Goal: Task Accomplishment & Management: Use online tool/utility

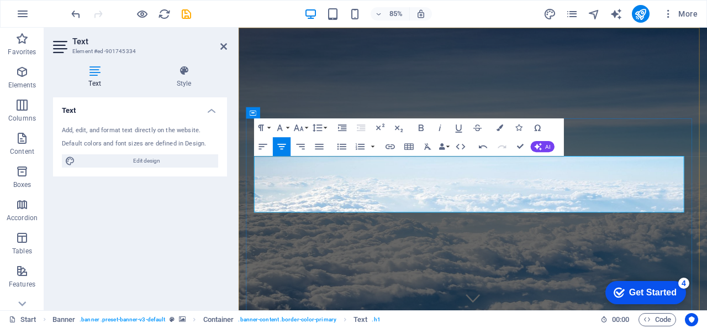
drag, startPoint x: 605, startPoint y: 227, endPoint x: 365, endPoint y: 192, distance: 242.9
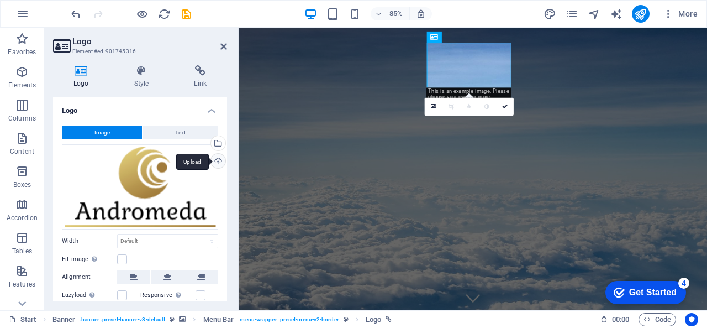
click at [216, 161] on div "Upload" at bounding box center [217, 162] width 17 height 17
click at [224, 45] on icon at bounding box center [223, 46] width 7 height 9
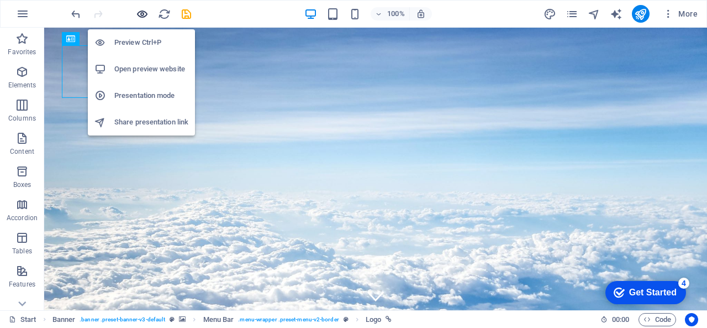
click at [138, 15] on icon "button" at bounding box center [142, 14] width 13 height 13
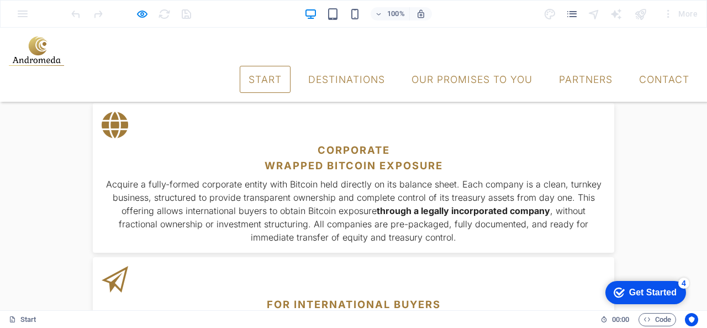
scroll to position [612, 0]
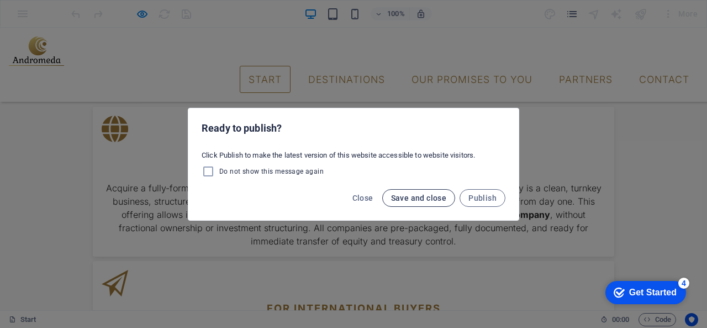
click at [419, 198] on span "Save and close" at bounding box center [419, 197] width 56 height 9
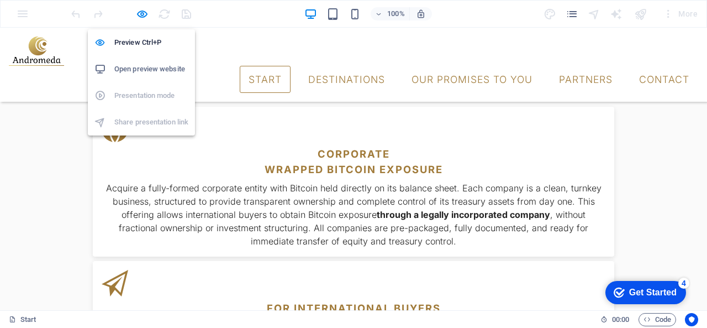
click at [142, 69] on h6 "Open preview website" at bounding box center [151, 68] width 74 height 13
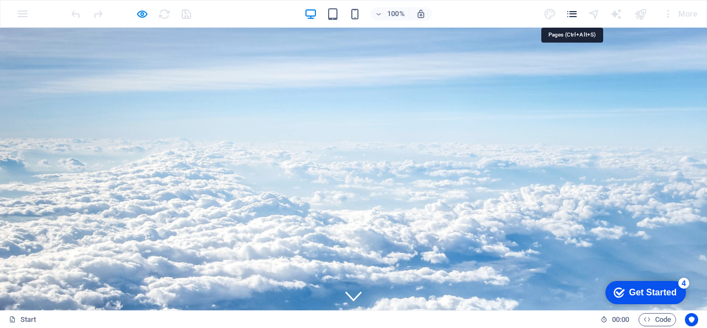
click at [571, 14] on icon "pages" at bounding box center [572, 14] width 13 height 13
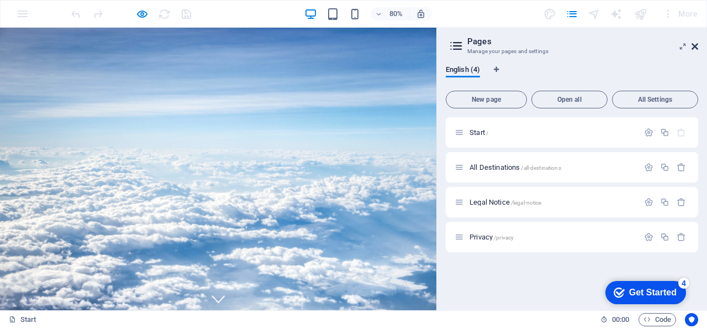
click at [693, 48] on icon at bounding box center [695, 46] width 7 height 9
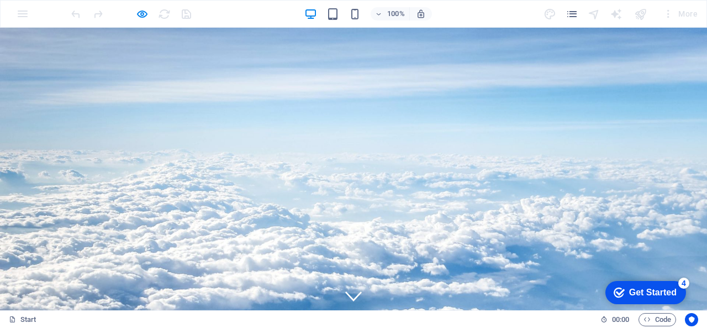
click at [182, 16] on div at bounding box center [131, 14] width 124 height 18
click at [636, 294] on div "Get Started" at bounding box center [653, 292] width 48 height 10
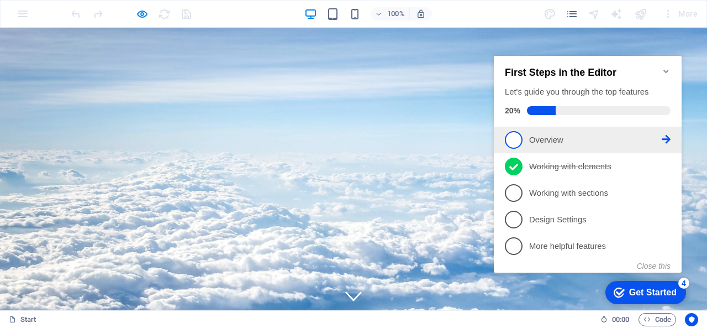
click at [667, 138] on icon at bounding box center [666, 139] width 9 height 9
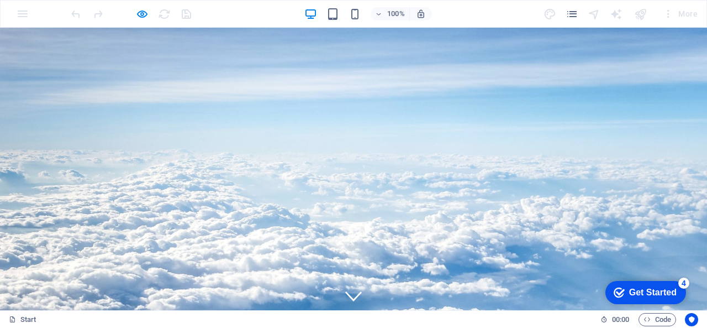
click at [372, 12] on button "100%" at bounding box center [390, 13] width 39 height 13
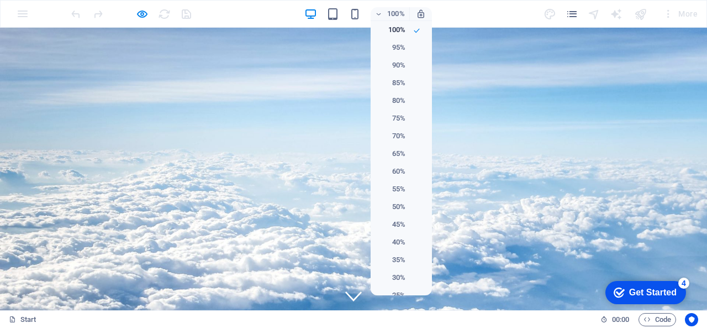
click at [573, 113] on div at bounding box center [353, 164] width 707 height 328
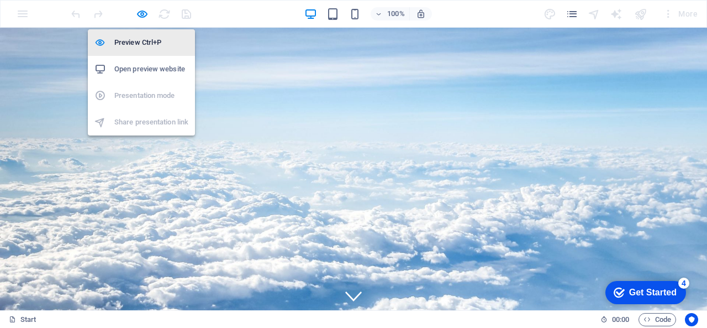
click at [138, 44] on h6 "Preview Ctrl+P" at bounding box center [151, 42] width 74 height 13
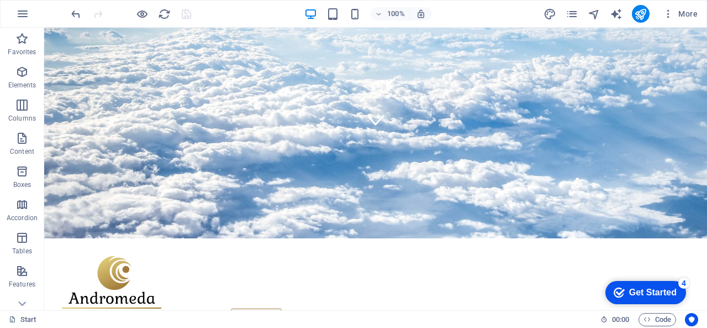
scroll to position [145, 0]
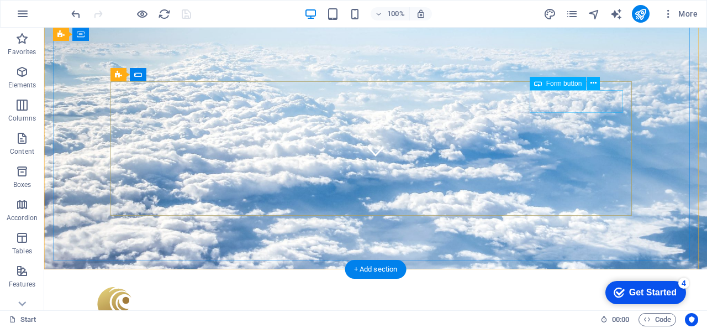
click div "Submit"
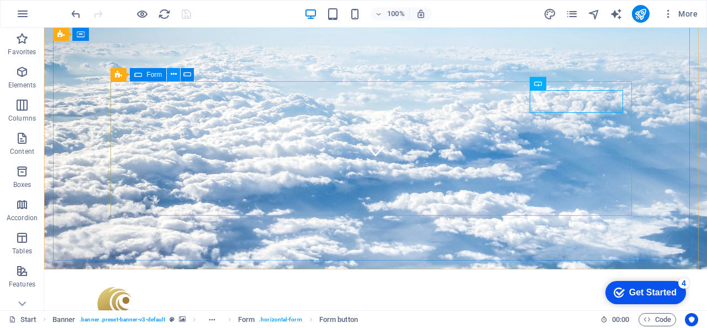
click at [174, 71] on icon at bounding box center [174, 75] width 6 height 12
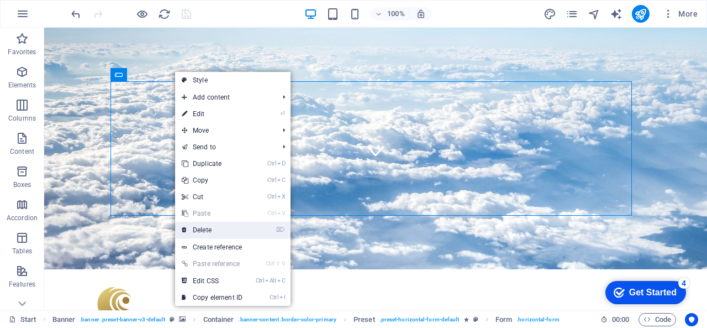
click at [222, 236] on link "⌦ Delete" at bounding box center [212, 230] width 74 height 17
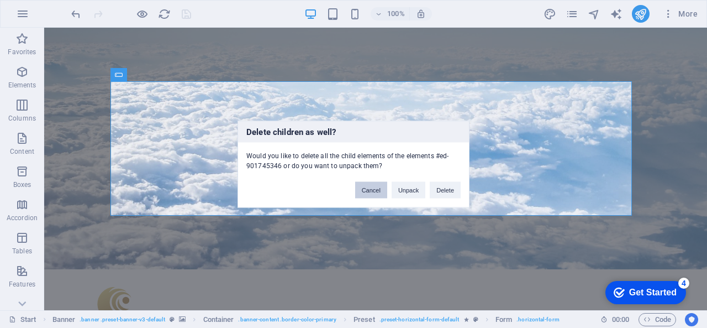
click at [362, 193] on button "Cancel" at bounding box center [371, 189] width 32 height 17
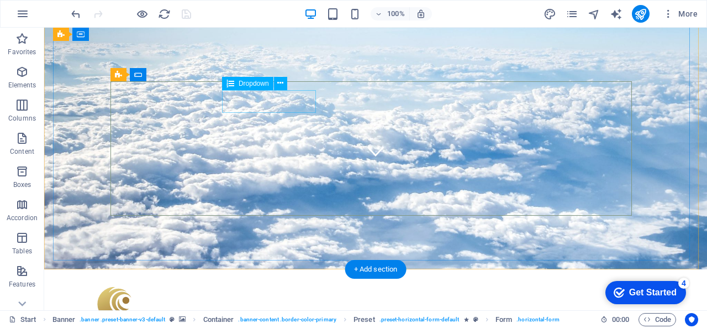
click div "Destination [GEOGRAPHIC_DATA] [GEOGRAPHIC_DATA] [GEOGRAPHIC_DATA]"
click at [251, 83] on span "Dropdown" at bounding box center [254, 83] width 30 height 7
click div
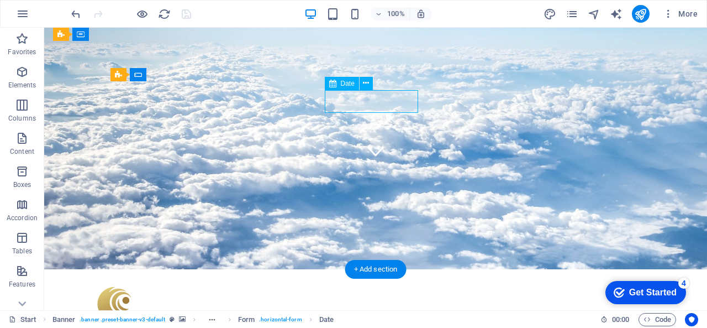
click div
select select "2"
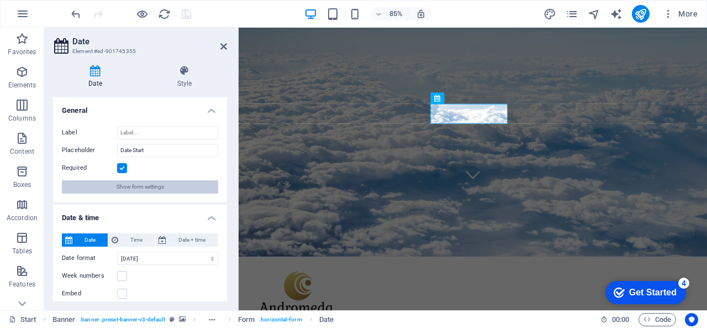
click at [136, 186] on span "Show form settings" at bounding box center [141, 186] width 48 height 13
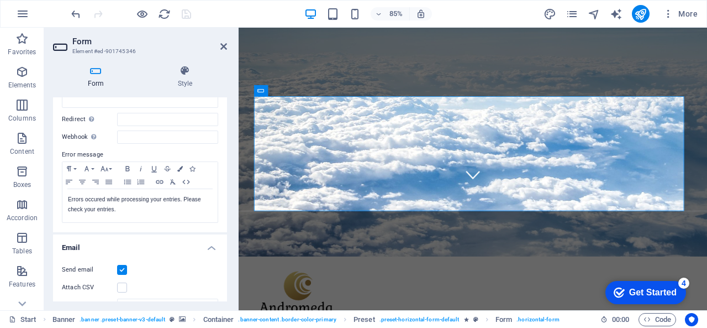
scroll to position [0, 0]
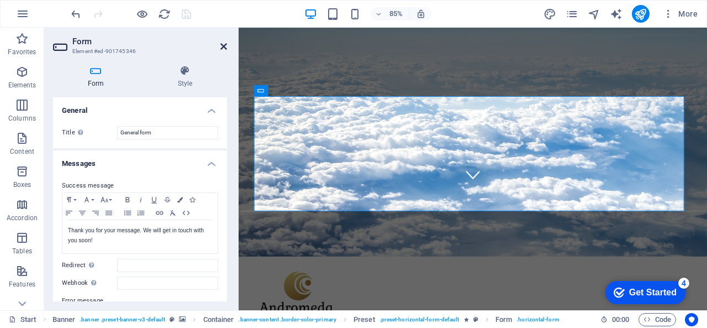
click at [222, 49] on icon at bounding box center [223, 46] width 7 height 9
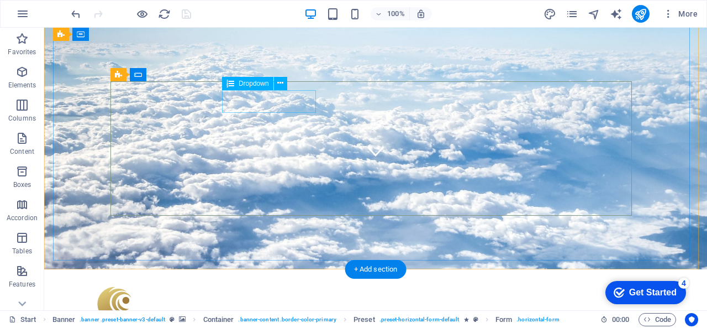
click div "Destination [GEOGRAPHIC_DATA] [GEOGRAPHIC_DATA] [GEOGRAPHIC_DATA]"
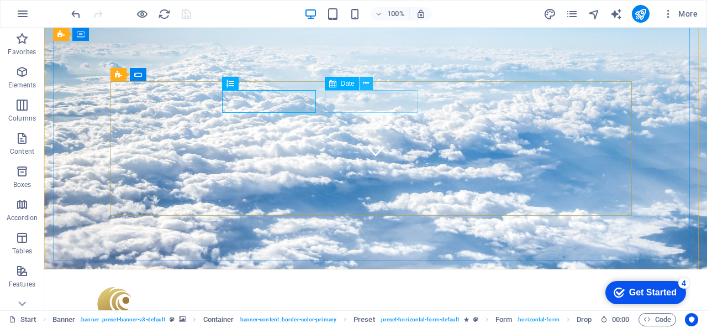
click at [363, 83] on icon at bounding box center [366, 83] width 6 height 12
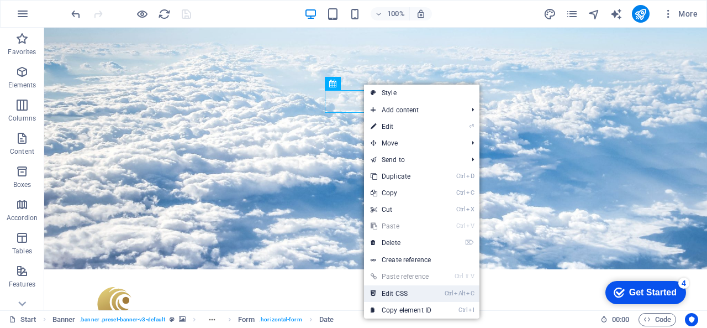
click at [400, 289] on link "Ctrl Alt C Edit CSS" at bounding box center [401, 293] width 74 height 17
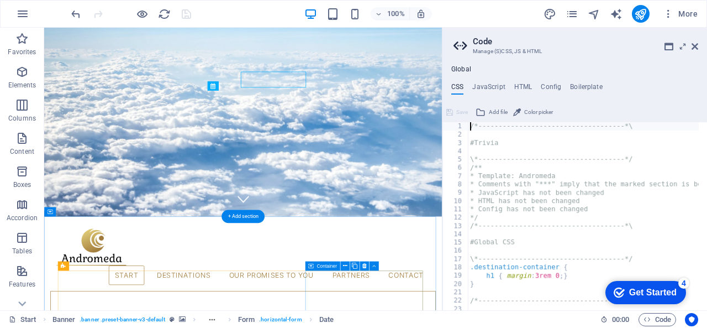
type textarea "> .ed-element { flex-basis: calc(100% - 1rem); }"
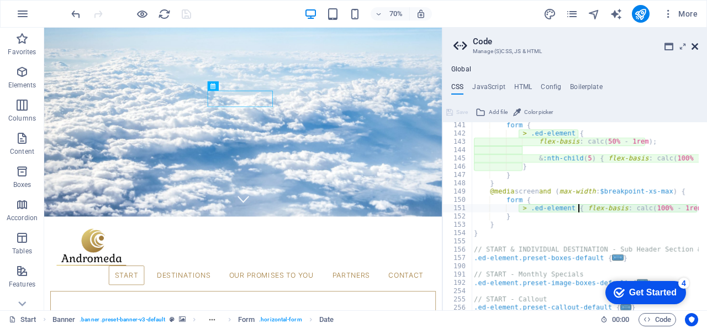
click at [693, 47] on icon at bounding box center [695, 46] width 7 height 9
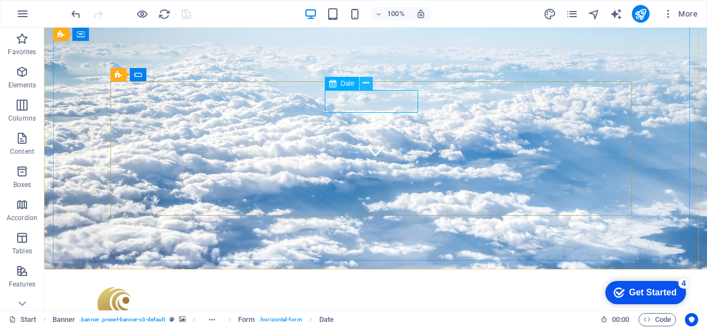
click at [369, 86] on icon at bounding box center [366, 83] width 6 height 12
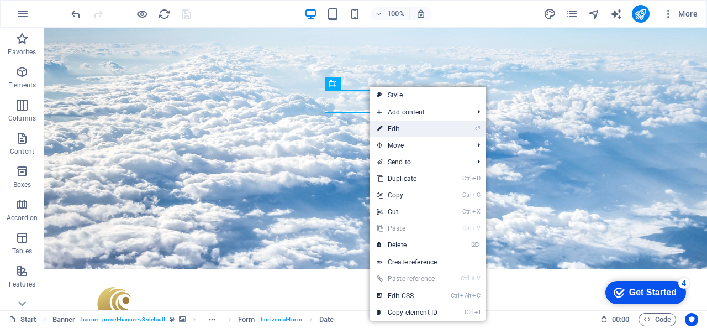
click at [390, 127] on link "⏎ Edit" at bounding box center [407, 128] width 74 height 17
select select "2"
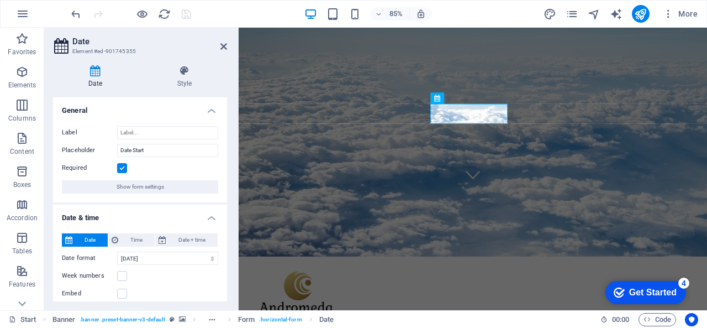
scroll to position [62, 0]
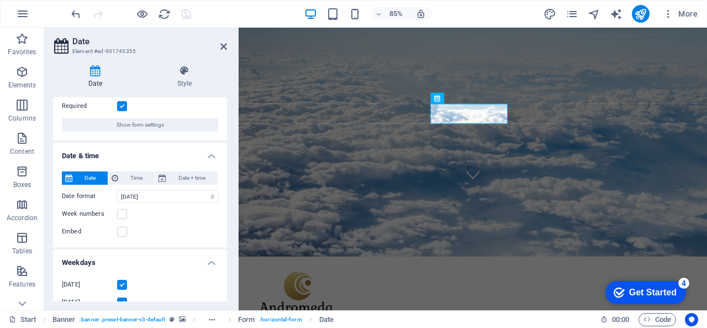
click at [154, 156] on h4 "Date & time" at bounding box center [140, 153] width 174 height 20
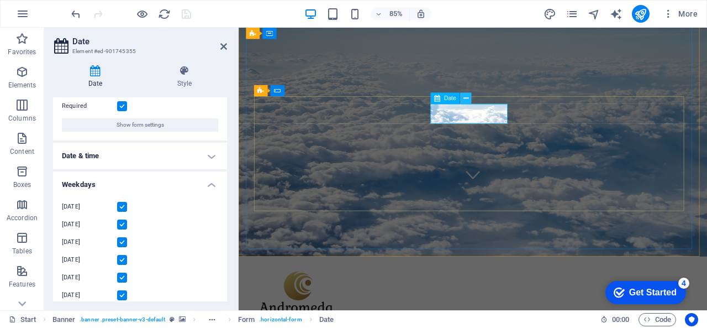
click at [467, 96] on icon at bounding box center [466, 98] width 5 height 10
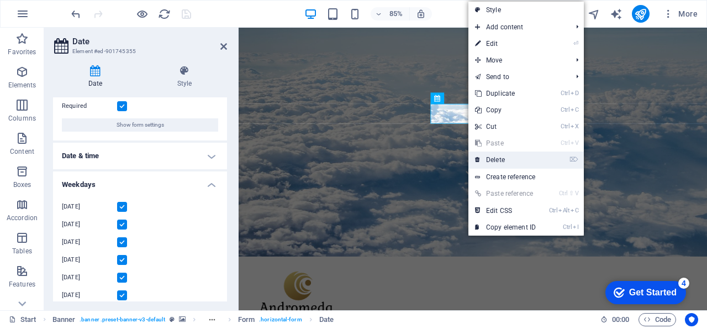
click at [509, 163] on link "⌦ Delete" at bounding box center [505, 159] width 74 height 17
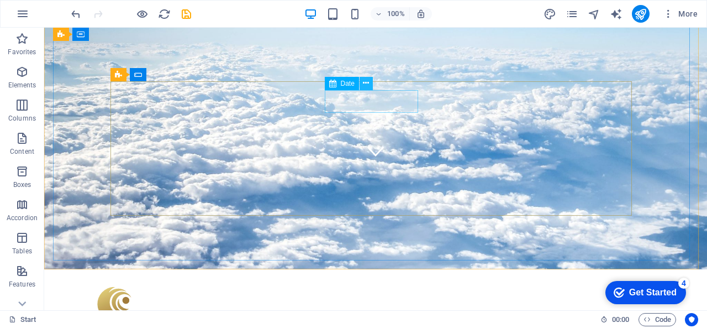
click at [366, 83] on icon at bounding box center [366, 83] width 6 height 12
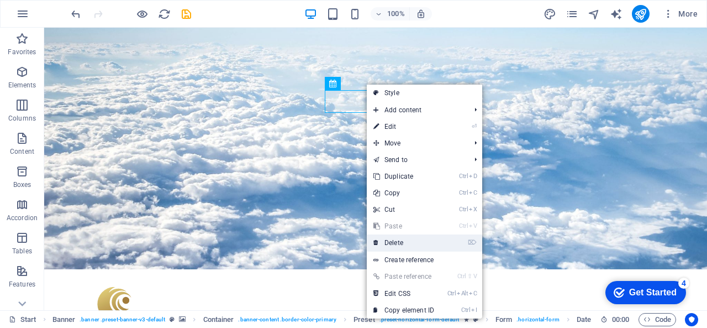
click at [413, 245] on link "⌦ Delete" at bounding box center [404, 242] width 74 height 17
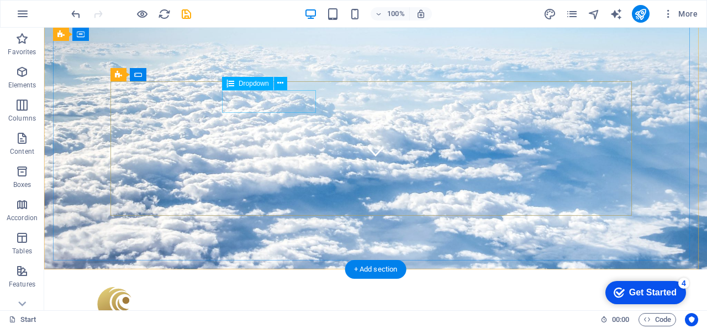
click div "Destination [GEOGRAPHIC_DATA] [GEOGRAPHIC_DATA] [GEOGRAPHIC_DATA]"
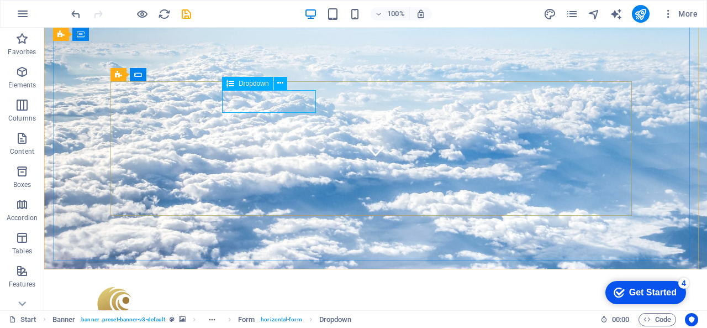
click at [231, 85] on icon at bounding box center [231, 83] width 8 height 13
click at [282, 85] on icon at bounding box center [280, 83] width 6 height 12
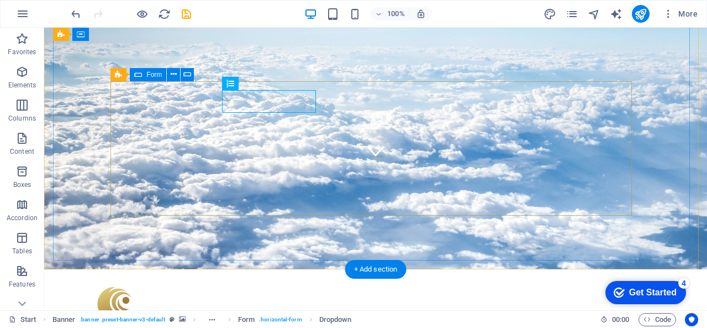
click div "Destination [GEOGRAPHIC_DATA] [GEOGRAPHIC_DATA] [GEOGRAPHIC_DATA] Submit I have…"
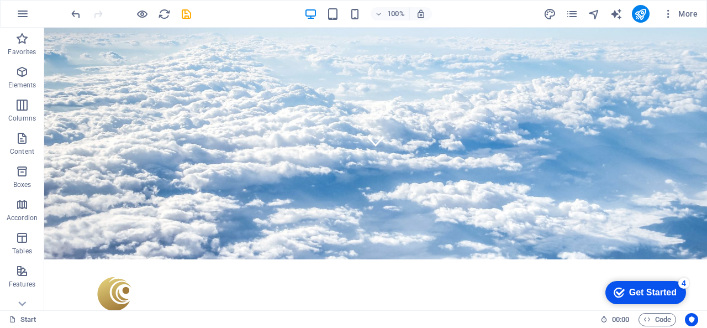
scroll to position [104, 0]
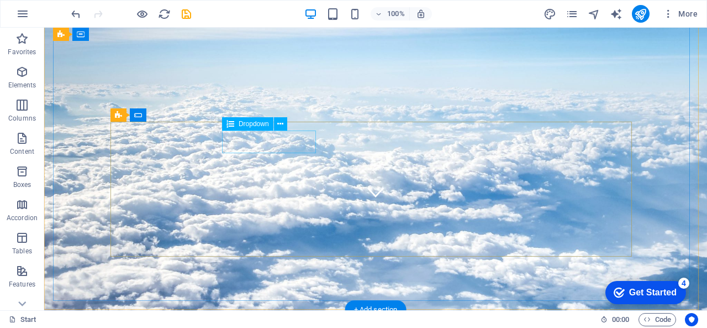
click div "Destination [GEOGRAPHIC_DATA] [GEOGRAPHIC_DATA] [GEOGRAPHIC_DATA]"
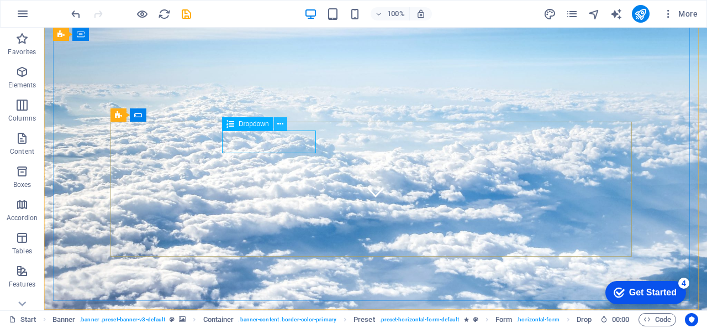
click at [282, 123] on icon at bounding box center [280, 124] width 6 height 12
click div "Destination [GEOGRAPHIC_DATA] [GEOGRAPHIC_DATA] [GEOGRAPHIC_DATA]"
click at [22, 42] on icon at bounding box center [21, 34] width 15 height 15
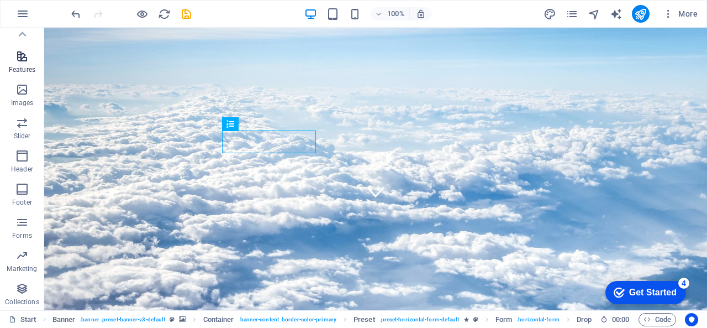
click at [23, 58] on icon "button" at bounding box center [21, 56] width 13 height 13
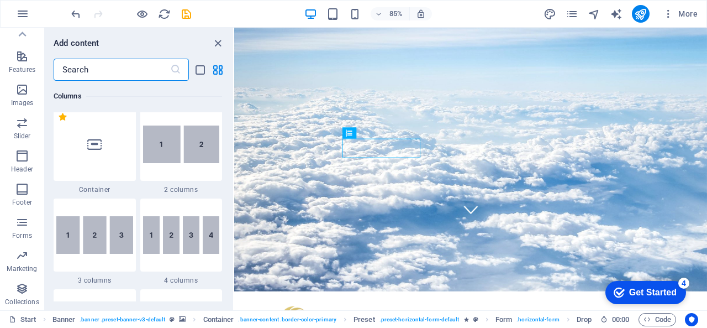
scroll to position [0, 0]
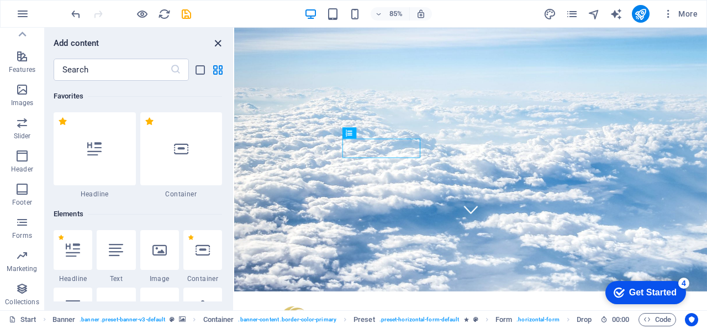
click at [217, 43] on icon "close panel" at bounding box center [218, 43] width 13 height 13
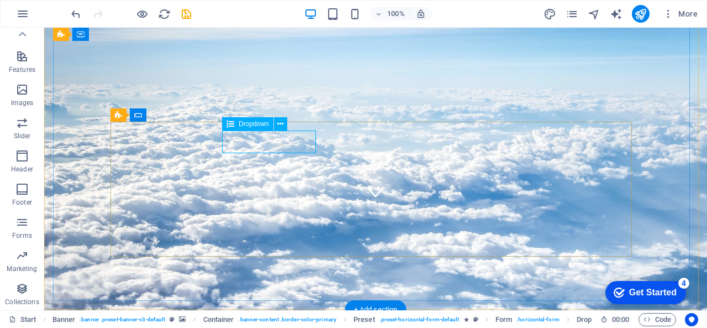
click div "Destination [GEOGRAPHIC_DATA] [GEOGRAPHIC_DATA] [GEOGRAPHIC_DATA]"
click at [229, 123] on icon at bounding box center [231, 123] width 8 height 13
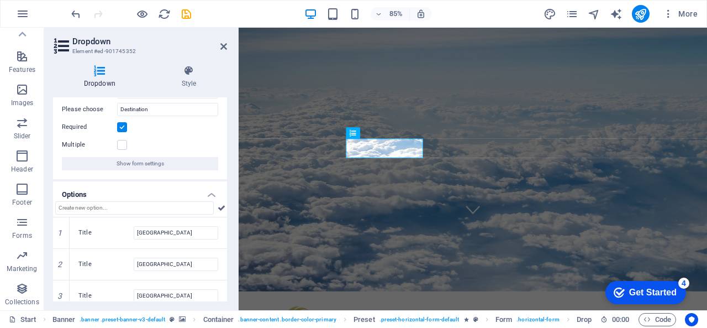
scroll to position [50, 0]
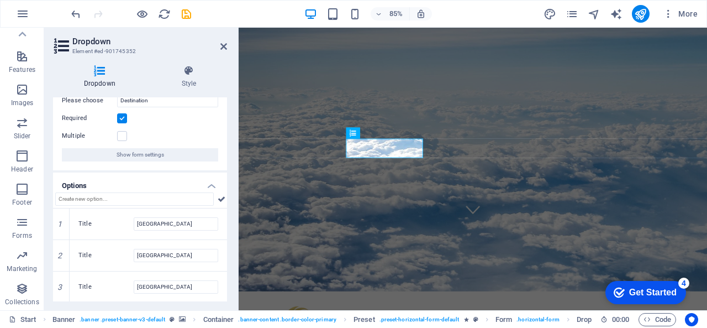
drag, startPoint x: 224, startPoint y: 196, endPoint x: 224, endPoint y: 153, distance: 42.5
click at [224, 153] on ul "General Label Please choose Destination Required Multiple Show form settings Op…" at bounding box center [140, 175] width 174 height 255
drag, startPoint x: 224, startPoint y: 153, endPoint x: 233, endPoint y: 98, distance: 55.3
click at [233, 98] on div "Dropdown Style General Label Please choose Destination Required Multiple Show f…" at bounding box center [140, 183] width 192 height 254
drag, startPoint x: 224, startPoint y: 146, endPoint x: 229, endPoint y: 66, distance: 80.8
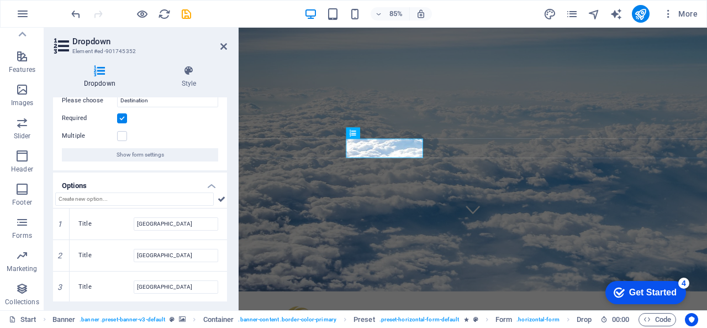
click at [229, 66] on div "Dropdown Style General Label Please choose Destination Required Multiple Show f…" at bounding box center [140, 183] width 192 height 254
click at [224, 82] on h4 "Style" at bounding box center [189, 76] width 76 height 23
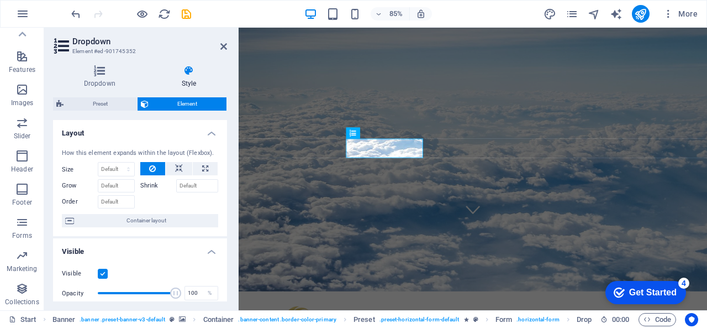
drag, startPoint x: 223, startPoint y: 175, endPoint x: 232, endPoint y: 231, distance: 57.0
click at [232, 231] on div "Dropdown Style General Label Please choose Destination Required Multiple Show f…" at bounding box center [140, 183] width 192 height 254
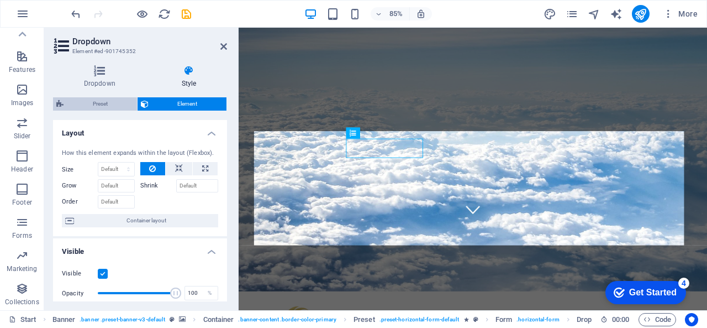
click at [98, 104] on span "Preset" at bounding box center [100, 103] width 67 height 13
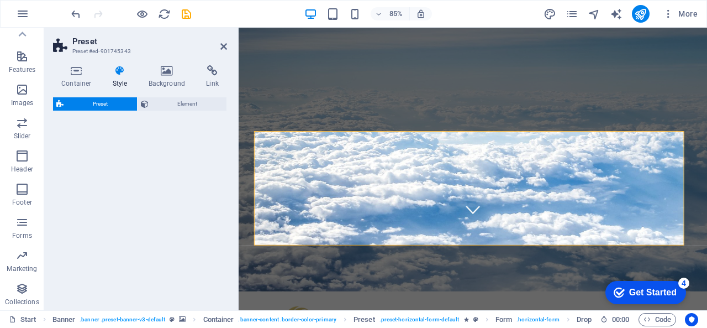
select select "px"
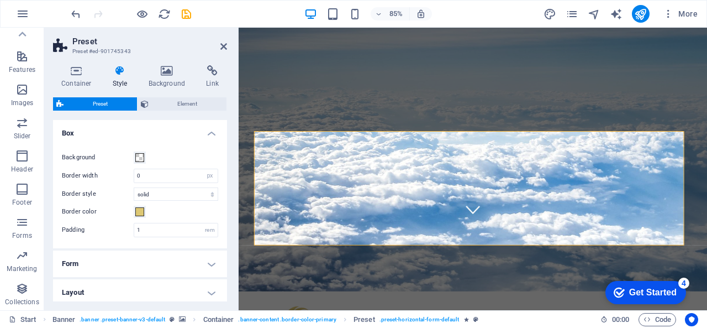
drag, startPoint x: 223, startPoint y: 187, endPoint x: 225, endPoint y: 219, distance: 32.1
click at [225, 219] on div "Variants Default Box Background Border width 0 rem px Border style solid dashed…" at bounding box center [140, 210] width 174 height 181
drag, startPoint x: 227, startPoint y: 195, endPoint x: 226, endPoint y: 228, distance: 33.2
click at [226, 228] on div "Container Style Background Link Size Height Default px rem % vh vw Min. height …" at bounding box center [140, 183] width 192 height 254
drag, startPoint x: 466, startPoint y: 256, endPoint x: 244, endPoint y: 199, distance: 229.3
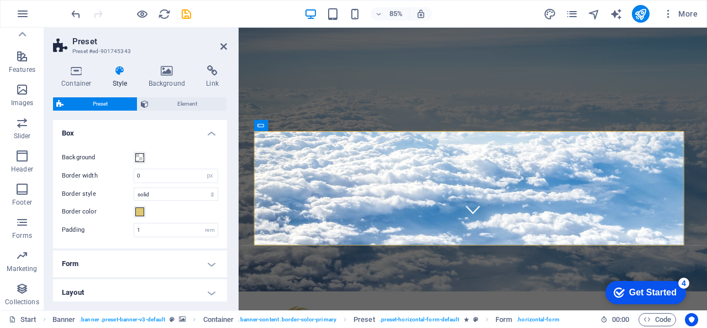
click at [206, 264] on h4 "Form" at bounding box center [140, 263] width 174 height 27
click at [231, 207] on div "Container Style Background Link Size Height Default px rem % vh vw Min. height …" at bounding box center [140, 183] width 192 height 254
drag, startPoint x: 224, startPoint y: 144, endPoint x: 226, endPoint y: 206, distance: 61.9
click at [226, 206] on div "Variants Default Box Background Border width 0 rem px Border style solid dashed…" at bounding box center [140, 210] width 174 height 181
click at [167, 77] on h4 "Background" at bounding box center [169, 76] width 58 height 23
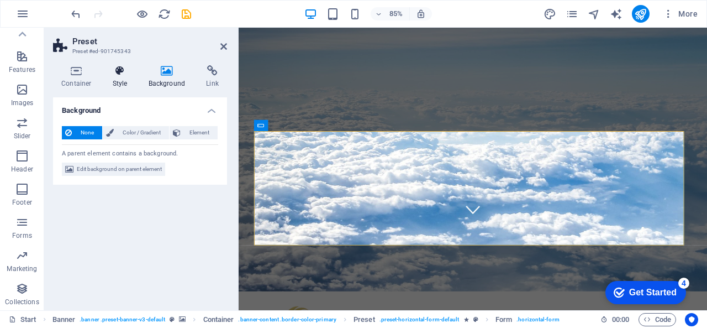
click at [117, 75] on icon at bounding box center [119, 70] width 31 height 11
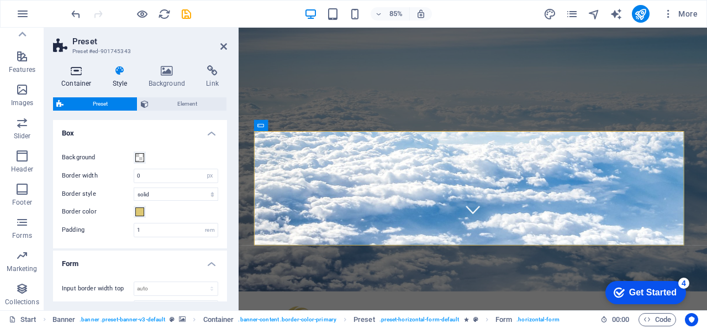
click at [83, 71] on icon at bounding box center [76, 70] width 47 height 11
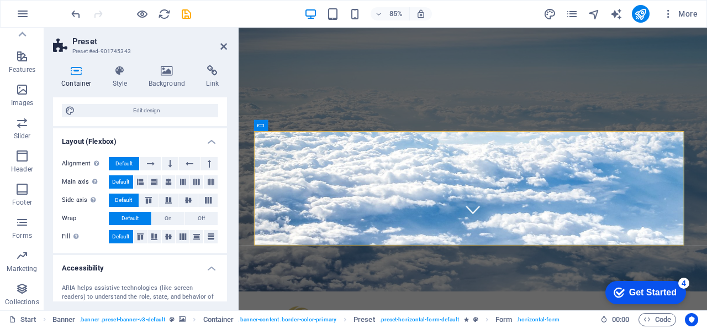
scroll to position [85, 0]
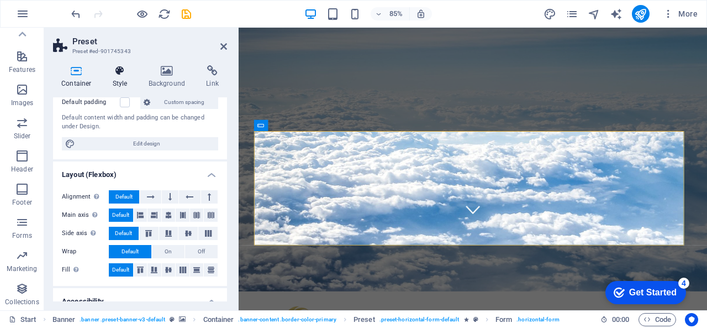
click at [118, 75] on icon at bounding box center [119, 70] width 31 height 11
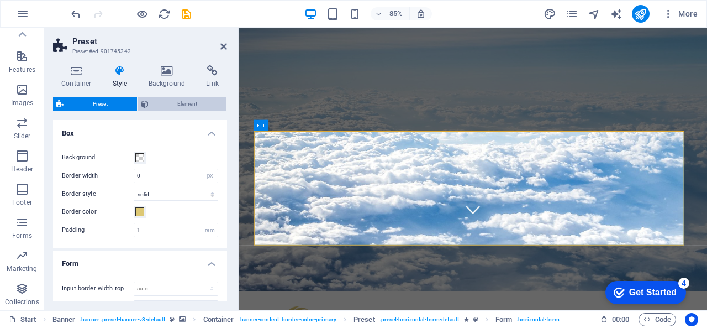
click at [185, 103] on span "Element" at bounding box center [188, 103] width 72 height 13
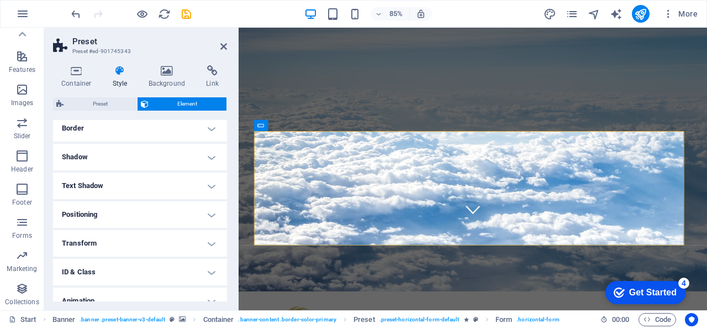
scroll to position [285, 0]
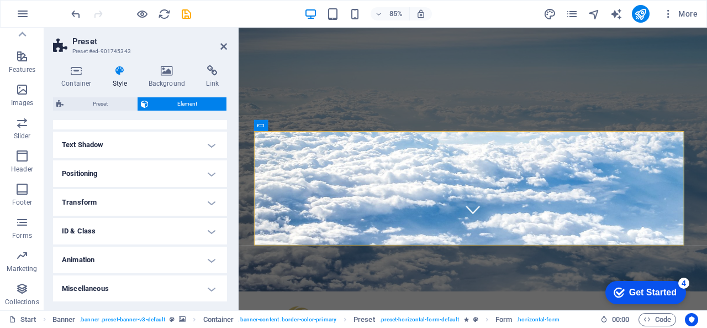
drag, startPoint x: 224, startPoint y: 286, endPoint x: 228, endPoint y: 179, distance: 107.2
click at [228, 179] on div "Container Style Background Link Size Height Default px rem % vh vw Min. height …" at bounding box center [140, 183] width 192 height 254
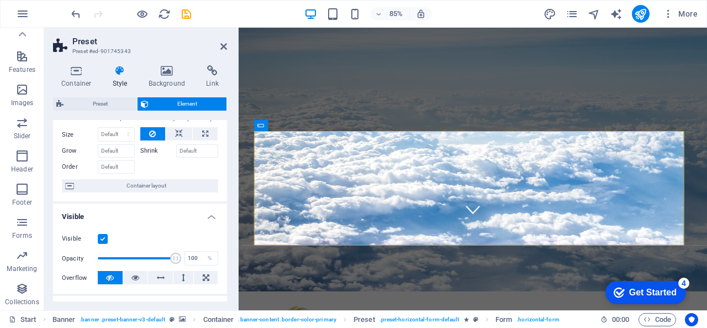
scroll to position [0, 0]
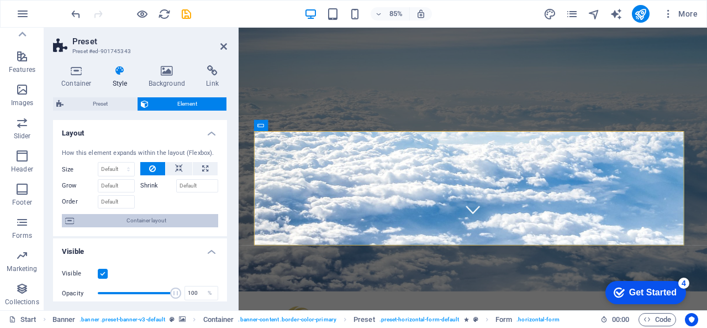
click at [151, 222] on span "Container layout" at bounding box center [146, 220] width 138 height 13
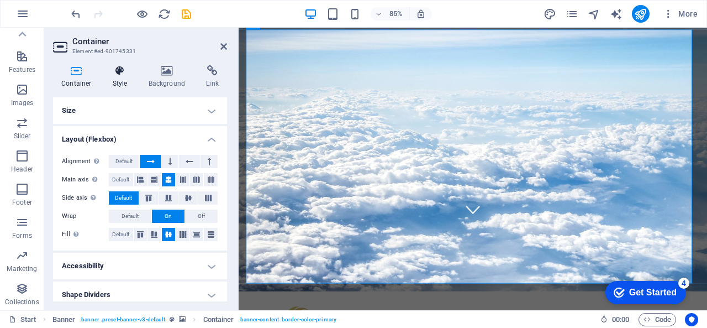
click at [122, 73] on icon at bounding box center [119, 70] width 31 height 11
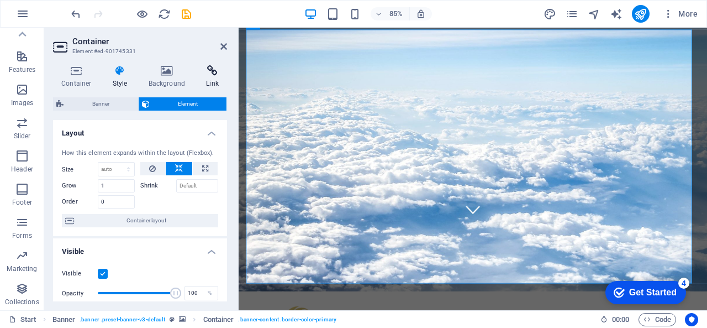
click at [213, 81] on h4 "Link" at bounding box center [212, 76] width 29 height 23
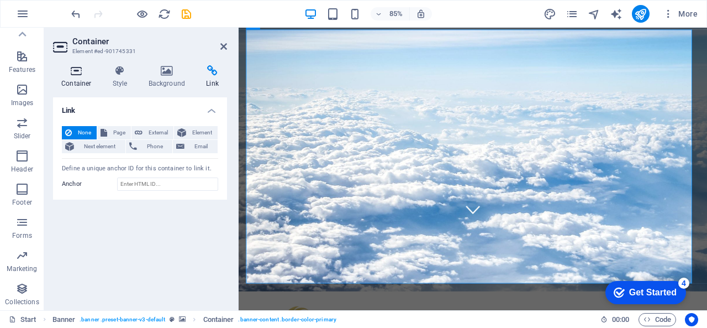
click at [74, 72] on icon at bounding box center [76, 70] width 47 height 11
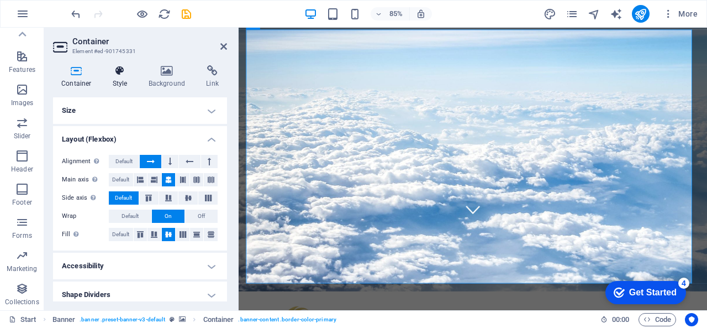
click at [115, 74] on icon at bounding box center [119, 70] width 31 height 11
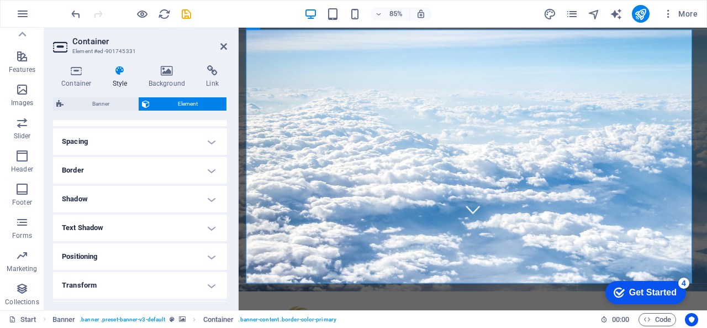
scroll to position [285, 0]
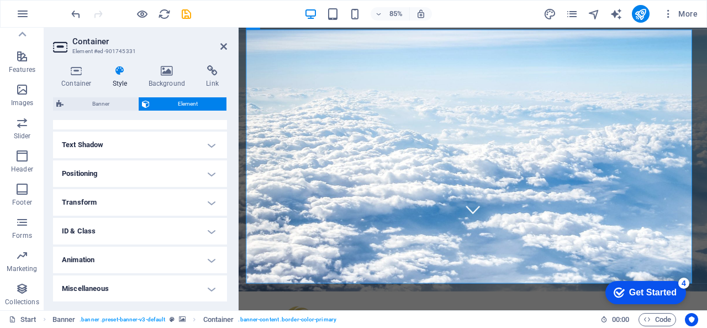
click at [185, 261] on h4 "Animation" at bounding box center [140, 259] width 174 height 27
click at [206, 256] on h4 "Animation" at bounding box center [140, 256] width 174 height 20
drag, startPoint x: 224, startPoint y: 240, endPoint x: 223, endPoint y: 111, distance: 128.7
click at [223, 111] on div "Banner Element Layout How this element expands within the layout (Flexbox). Siz…" at bounding box center [140, 199] width 174 height 204
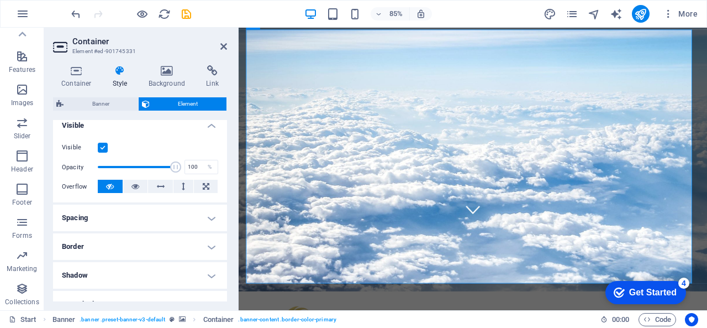
scroll to position [0, 0]
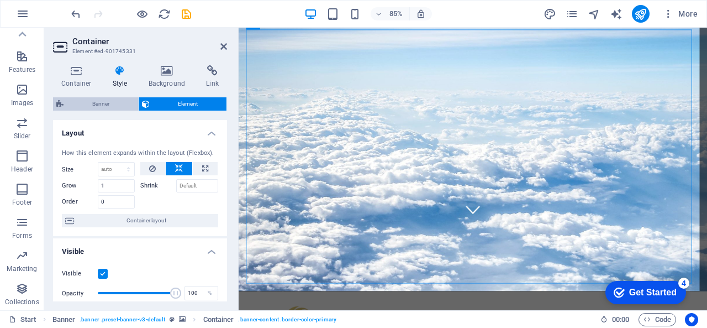
click at [96, 104] on span "Banner" at bounding box center [101, 103] width 68 height 13
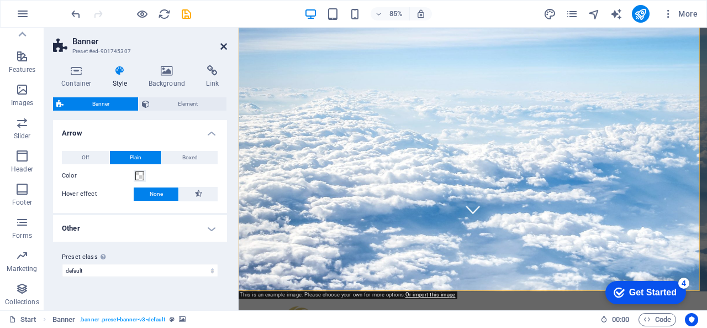
click at [222, 49] on icon at bounding box center [223, 46] width 7 height 9
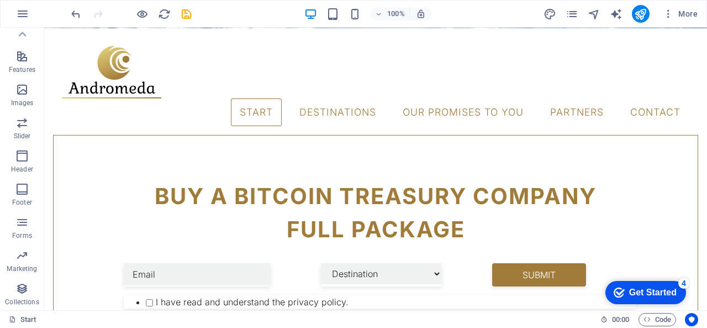
scroll to position [336, 0]
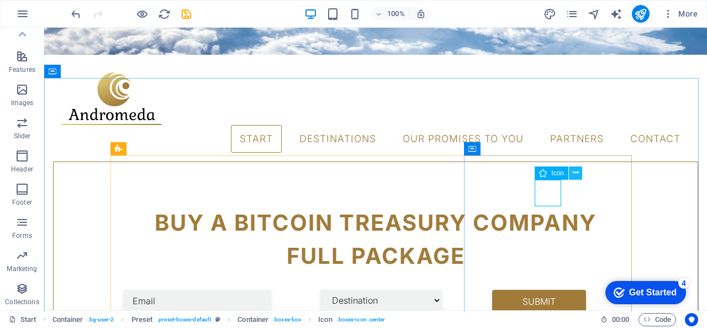
click at [575, 173] on icon at bounding box center [576, 173] width 6 height 12
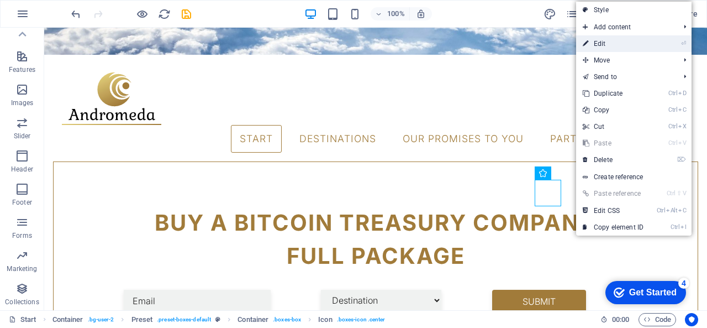
click at [618, 44] on link "⏎ Edit" at bounding box center [613, 43] width 74 height 17
select select "xMidYMid"
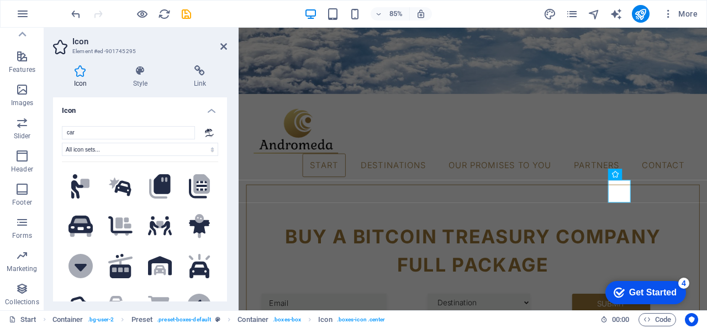
scroll to position [435, 0]
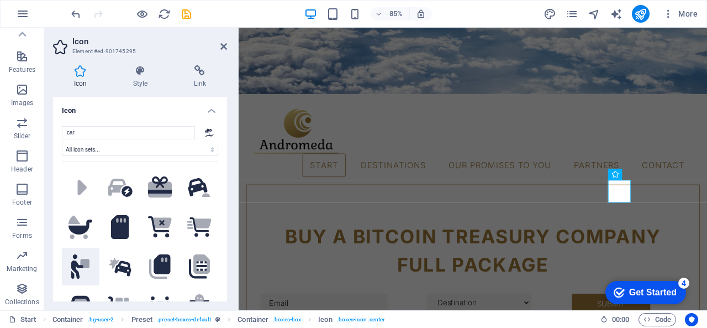
type input "car"
click at [71, 254] on icon ".fa-secondary{opacity:.4}" at bounding box center [80, 266] width 18 height 24
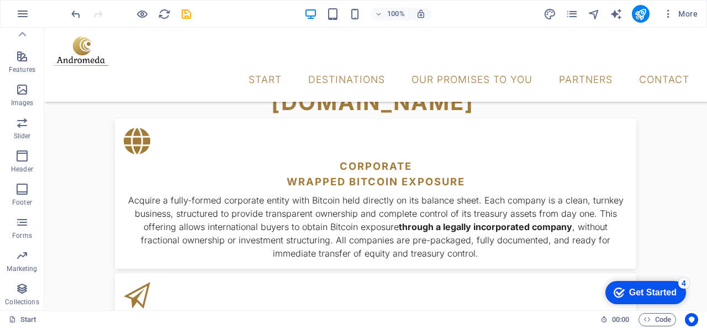
scroll to position [762, 0]
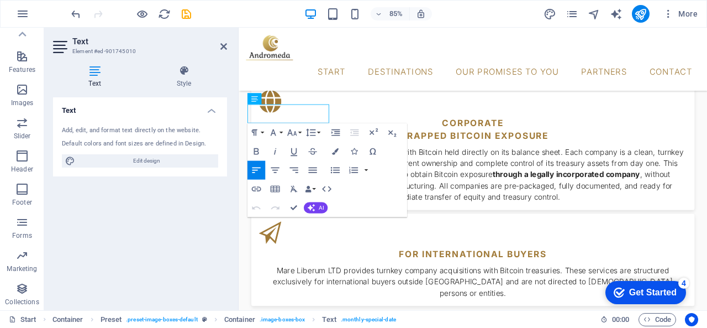
drag, startPoint x: 336, startPoint y: 125, endPoint x: 265, endPoint y: 136, distance: 72.2
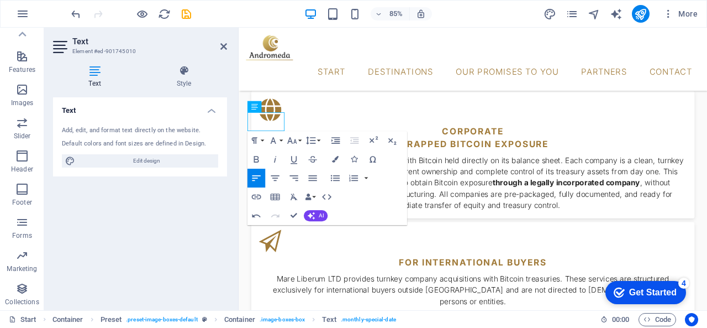
scroll to position [740, 0]
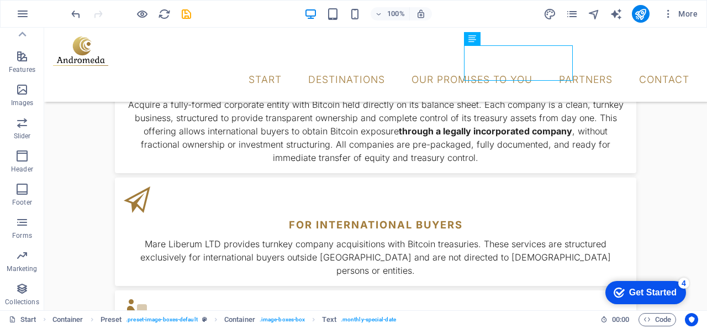
scroll to position [835, 0]
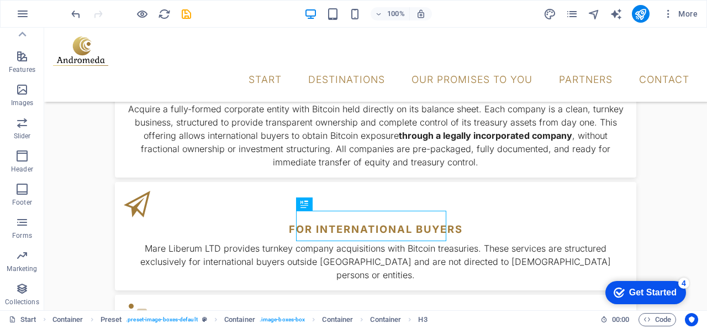
scroll to position [773, 0]
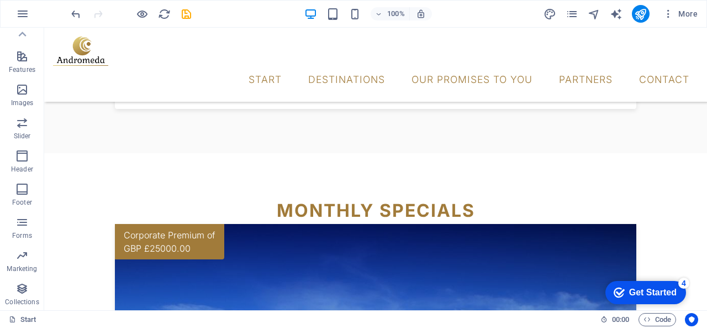
scroll to position [1151, 0]
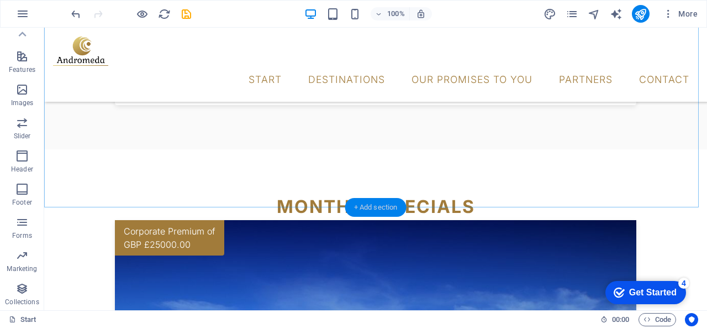
click at [376, 207] on div "+ Add section" at bounding box center [375, 207] width 61 height 19
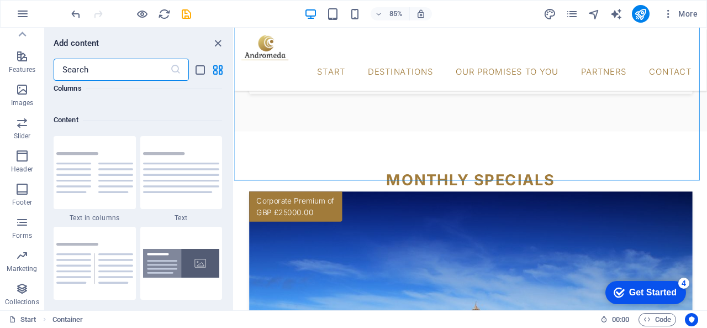
scroll to position [1933, 0]
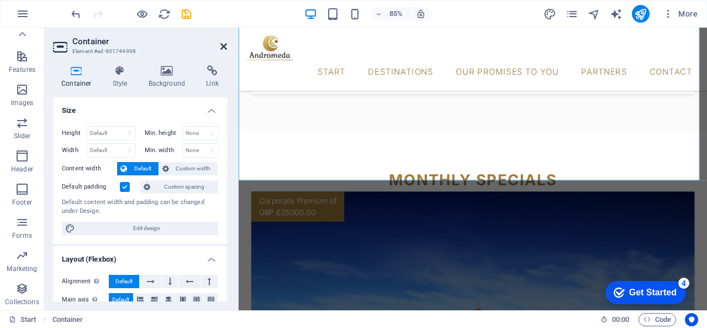
click at [223, 44] on icon at bounding box center [223, 46] width 7 height 9
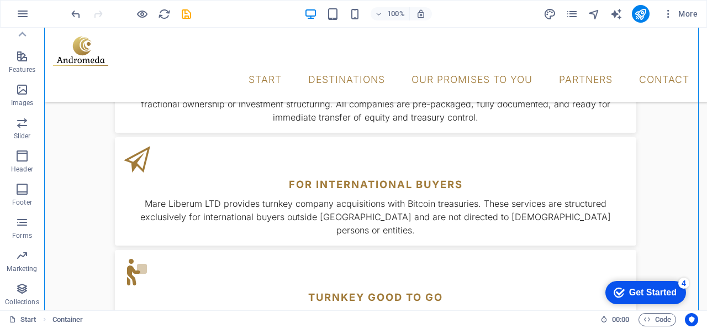
scroll to position [733, 0]
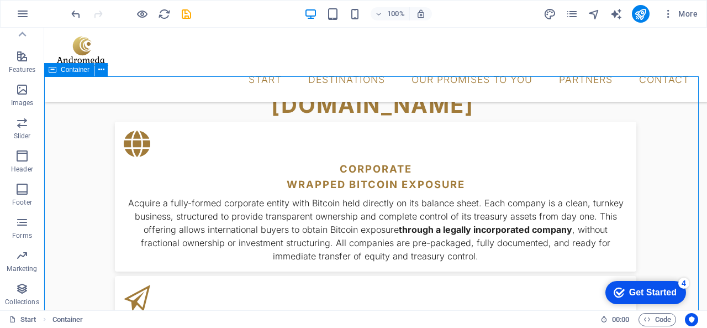
click at [72, 74] on div "Container" at bounding box center [69, 69] width 50 height 13
click at [67, 72] on span "Container" at bounding box center [75, 69] width 29 height 7
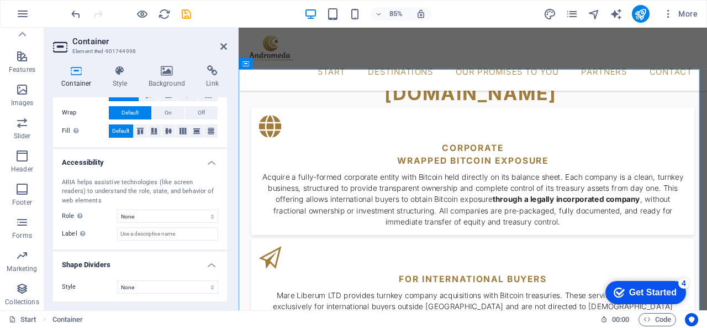
scroll to position [0, 0]
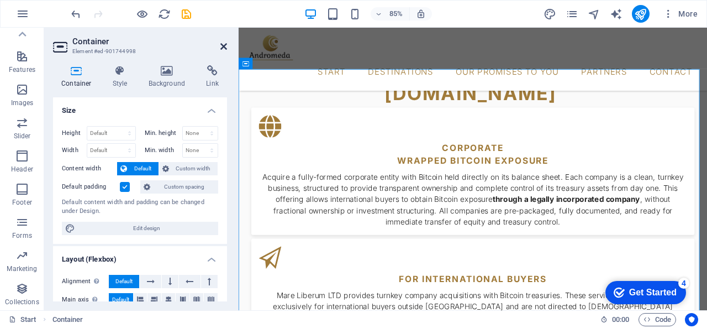
click at [221, 46] on icon at bounding box center [223, 46] width 7 height 9
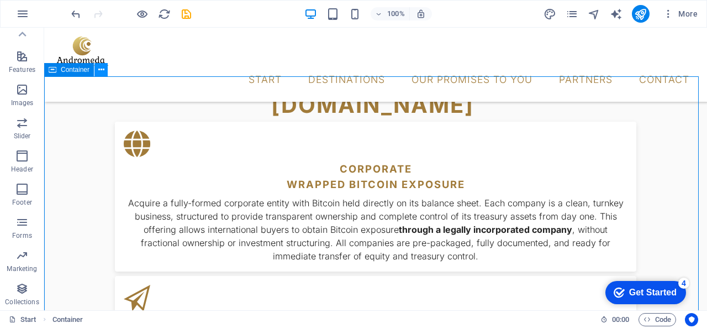
click at [102, 69] on icon at bounding box center [101, 70] width 6 height 12
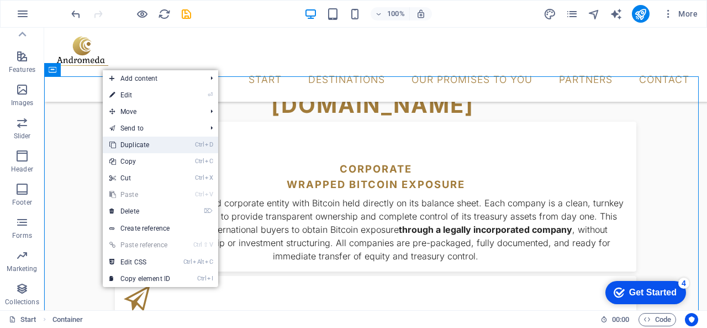
click at [151, 146] on link "Ctrl D Duplicate" at bounding box center [140, 144] width 74 height 17
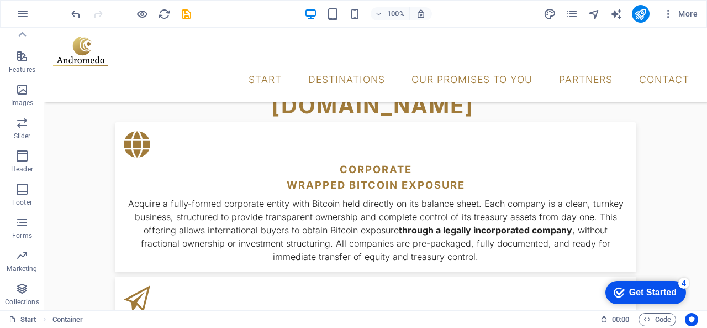
scroll to position [719, 0]
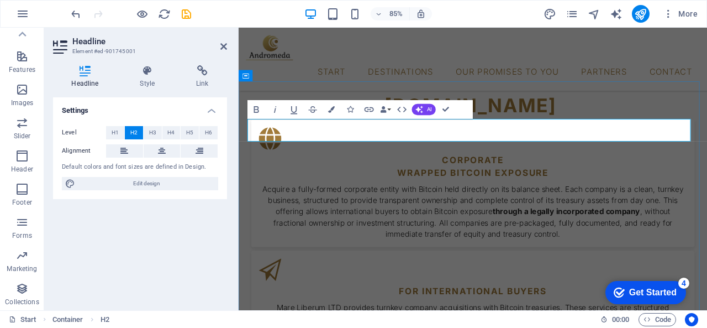
drag, startPoint x: 610, startPoint y: 149, endPoint x: 414, endPoint y: 146, distance: 196.7
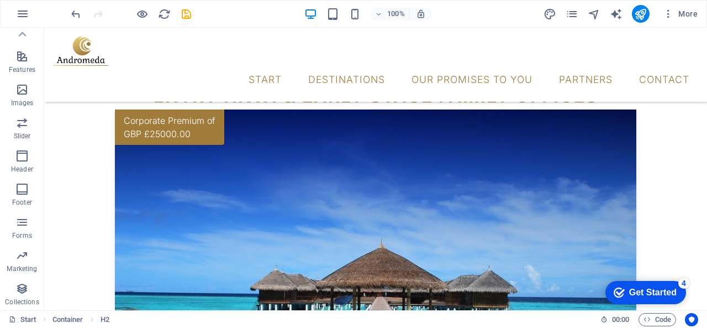
scroll to position [1271, 0]
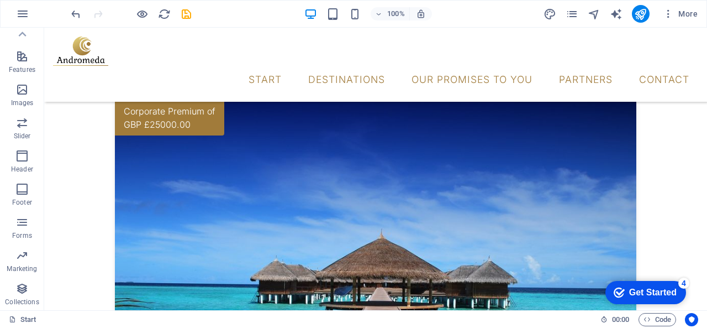
scroll to position [1284, 0]
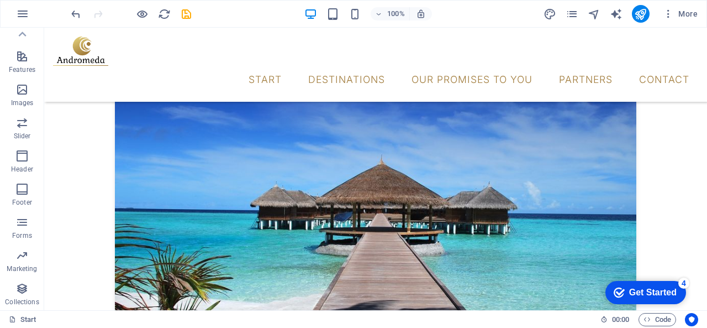
scroll to position [1349, 0]
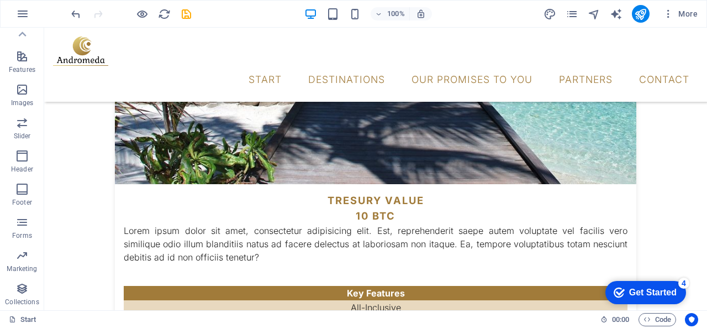
scroll to position [1564, 0]
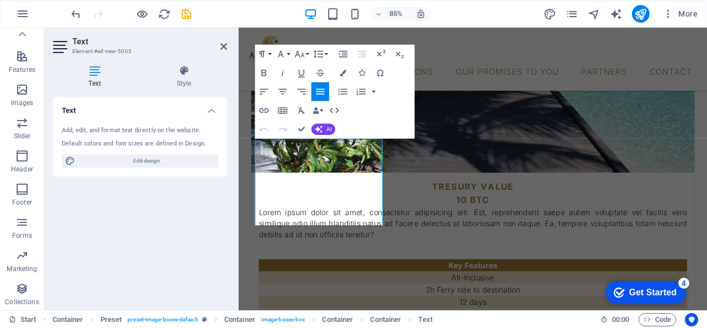
drag, startPoint x: 387, startPoint y: 254, endPoint x: 465, endPoint y: 246, distance: 77.7
